Goal: Information Seeking & Learning: Learn about a topic

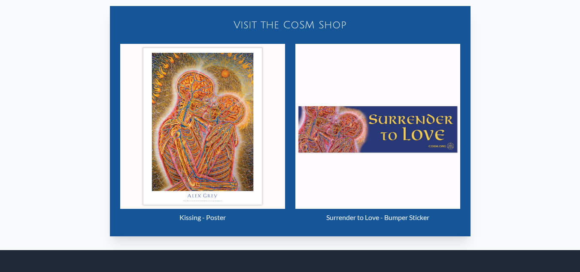
scroll to position [418, 0]
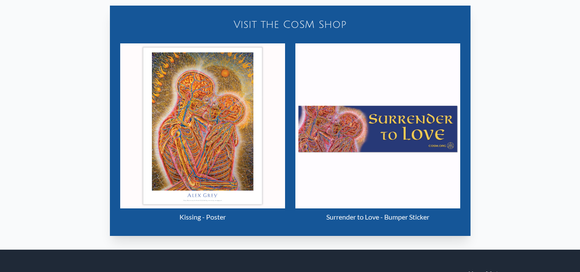
click at [194, 112] on img "11 / 133" at bounding box center [202, 125] width 165 height 165
click at [378, 167] on img "11 / 133" at bounding box center [377, 125] width 165 height 165
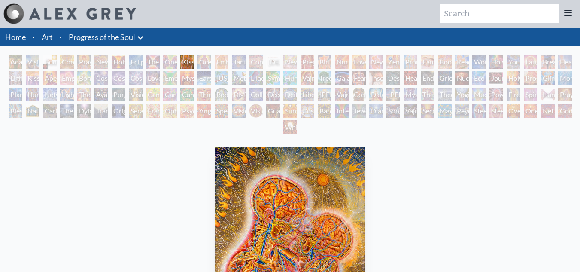
click at [14, 60] on div "Adam & Eve" at bounding box center [16, 62] width 14 height 14
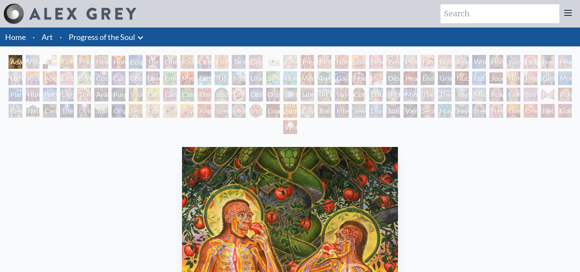
click at [30, 62] on div "Visionary Origin of Language" at bounding box center [33, 62] width 14 height 14
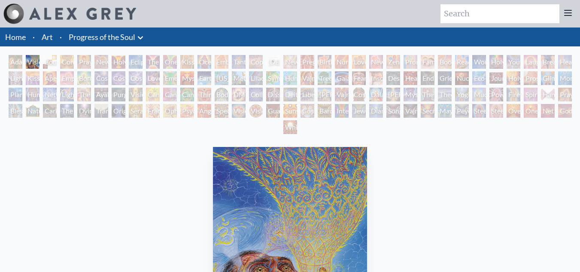
click at [49, 62] on div "Body, Mind, Spirit" at bounding box center [50, 62] width 14 height 14
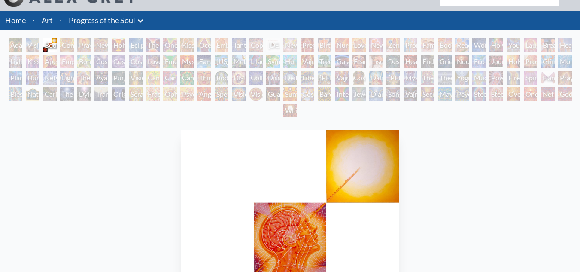
scroll to position [4, 0]
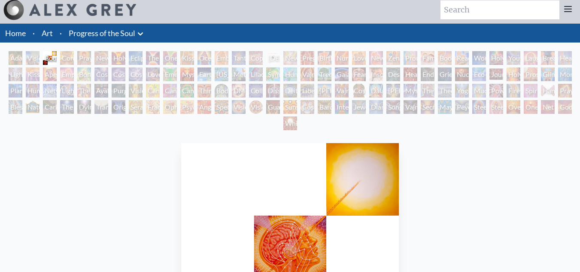
click at [51, 34] on link "Art" at bounding box center [47, 33] width 11 height 12
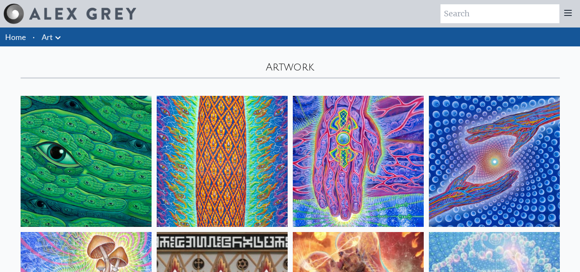
scroll to position [121, 0]
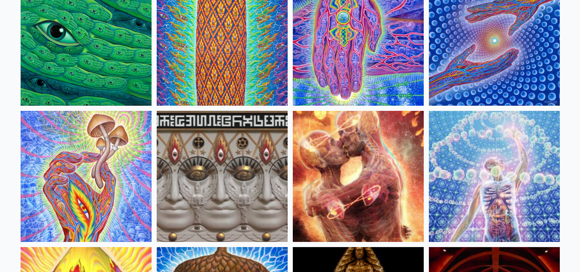
click at [382, 178] on img at bounding box center [358, 176] width 131 height 131
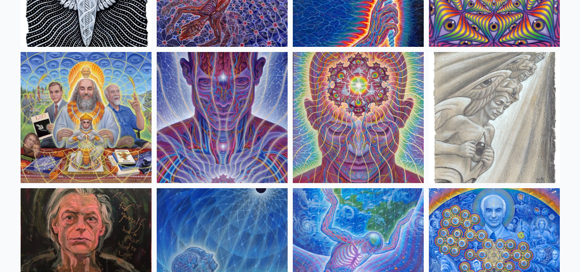
scroll to position [997, 0]
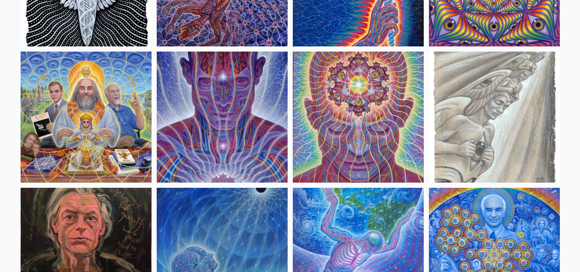
click at [113, 91] on img at bounding box center [86, 117] width 131 height 131
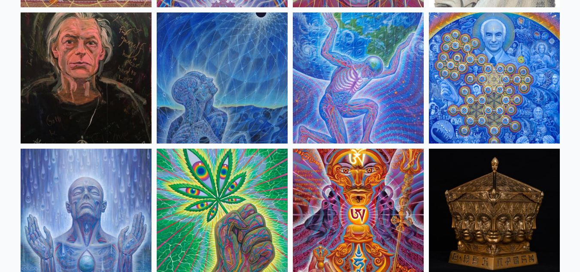
scroll to position [1173, 0]
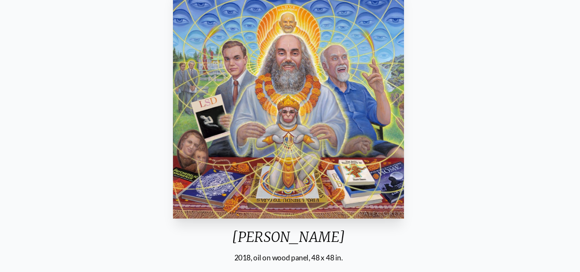
scroll to position [77, 0]
